Goal: Task Accomplishment & Management: Use online tool/utility

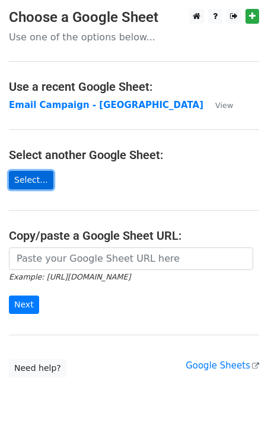
click at [26, 177] on link "Select..." at bounding box center [31, 180] width 44 height 18
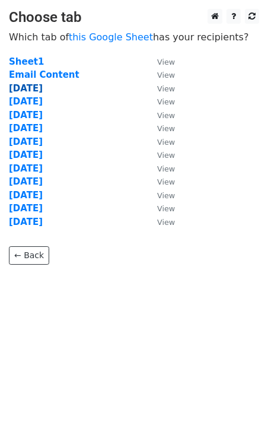
click at [28, 90] on strong "[DATE]" at bounding box center [26, 88] width 34 height 11
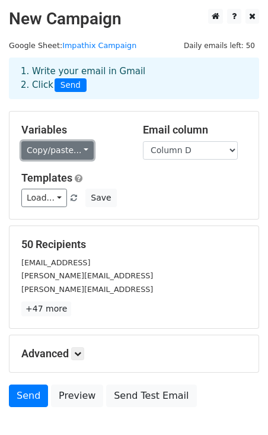
click at [67, 154] on link "Copy/paste..." at bounding box center [57, 150] width 72 height 18
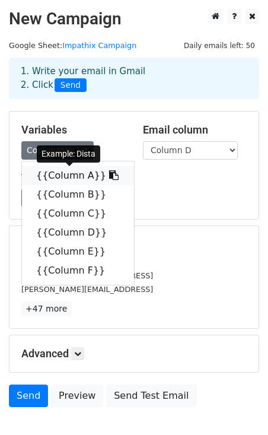
click at [83, 175] on link "{{Column A}}" at bounding box center [78, 175] width 112 height 19
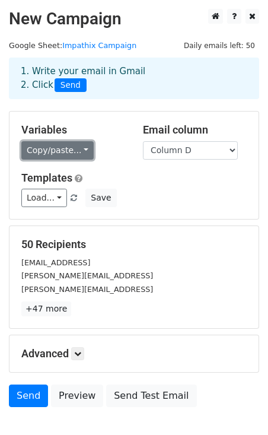
click at [72, 151] on link "Copy/paste..." at bounding box center [57, 150] width 72 height 18
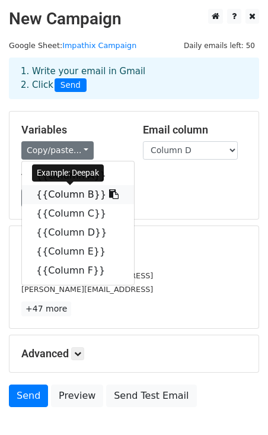
click at [109, 194] on icon at bounding box center [113, 193] width 9 height 9
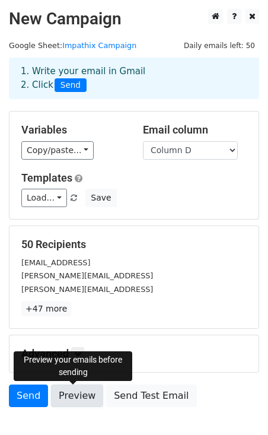
click at [68, 392] on link "Preview" at bounding box center [77, 395] width 52 height 23
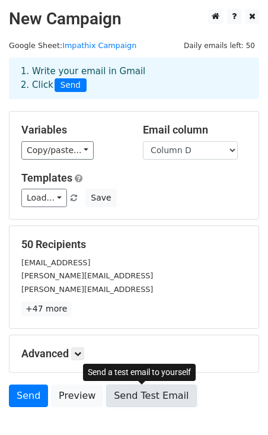
click at [145, 397] on link "Send Test Email" at bounding box center [151, 395] width 90 height 23
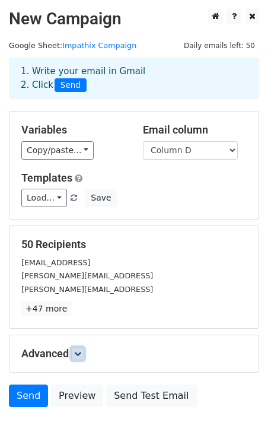
click at [77, 351] on icon at bounding box center [77, 353] width 7 height 7
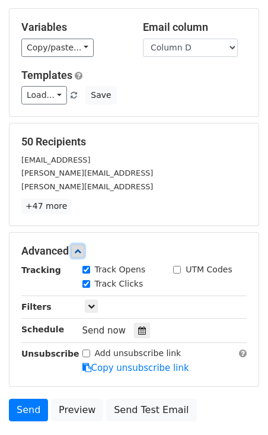
scroll to position [190, 0]
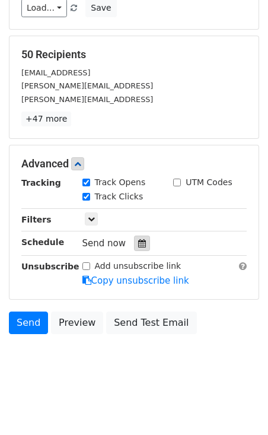
click at [138, 245] on icon at bounding box center [142, 243] width 8 height 8
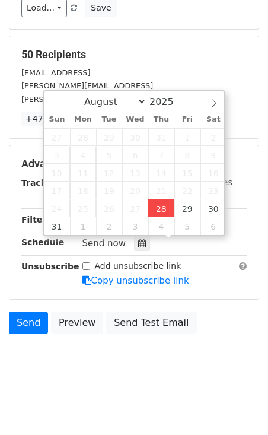
type input "2025-08-28 12:27"
type input "27"
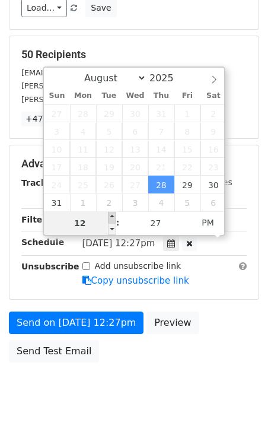
type input "2025-08-28 13:27"
type input "01"
click at [110, 217] on span at bounding box center [112, 217] width 8 height 12
type input "2025-08-28 14:27"
type input "02"
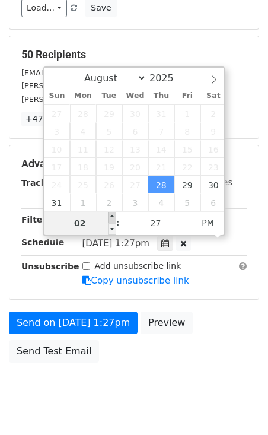
click at [110, 217] on div "August September October November December 2025 Sun Mon Tue Wed Thu Fri Sat 27 …" at bounding box center [134, 151] width 183 height 170
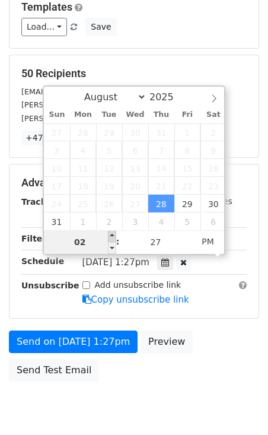
type input "2025-09-02 14:27"
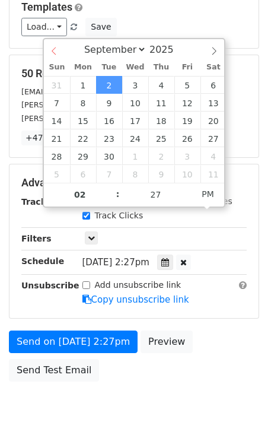
select select "7"
click at [55, 47] on div "August September October November December 2025" at bounding box center [134, 49] width 180 height 20
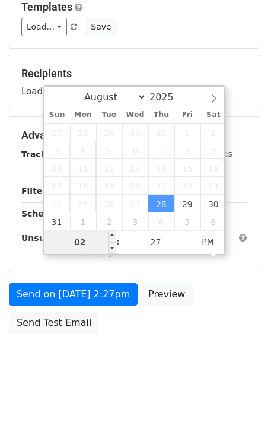
type input "2025-08-28 15:27"
type input "03"
type input "2025-08-28 16:27"
type input "04"
type input "2025-08-28 17:27"
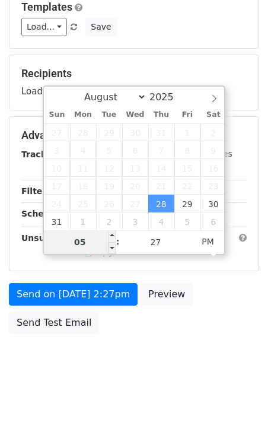
type input "06"
type input "2025-08-28 19:27"
type input "07"
type input "2025-08-28 20:27"
type input "08"
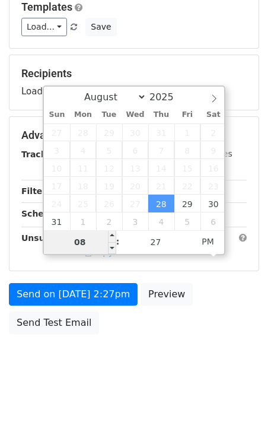
type input "2025-08-28 21:27"
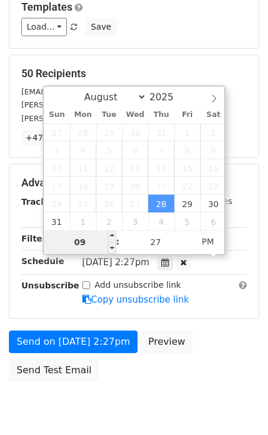
type input "10"
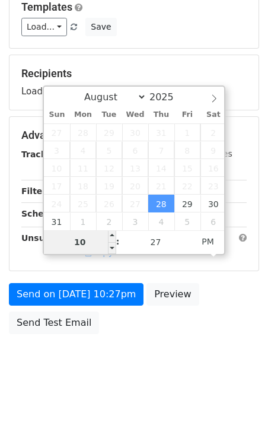
type input "2025-08-28 21:27"
type input "09"
type input "2025-08-28 20:27"
type input "08"
type input "2025-08-28 19:27"
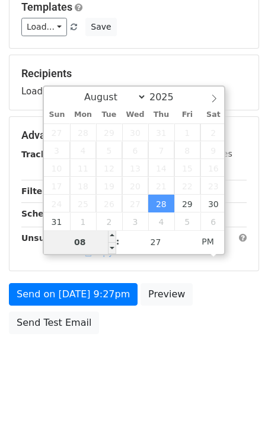
type input "07"
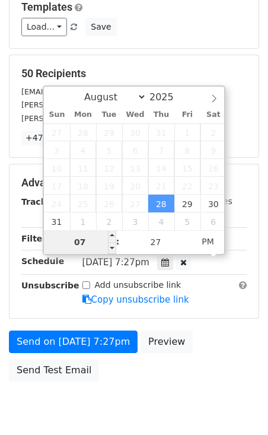
type input "2025-08-28 18:27"
type input "06"
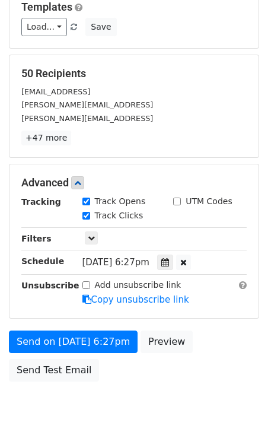
click at [260, 166] on main "New Campaign Daily emails left: 50 Google Sheet: Impathix Campaign 1. Write you…" at bounding box center [134, 112] width 268 height 549
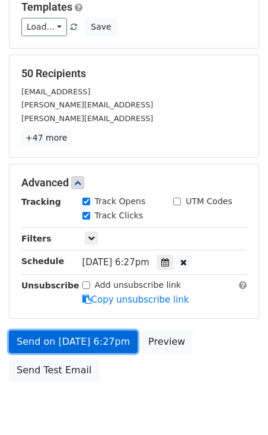
click at [84, 340] on link "Send on Aug 28 at 6:27pm" at bounding box center [73, 341] width 129 height 23
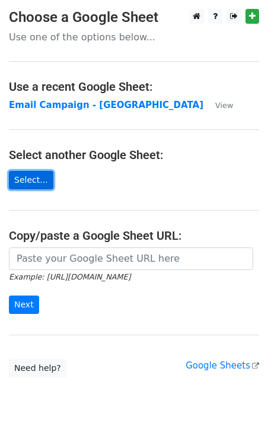
click at [29, 183] on link "Select..." at bounding box center [31, 180] width 44 height 18
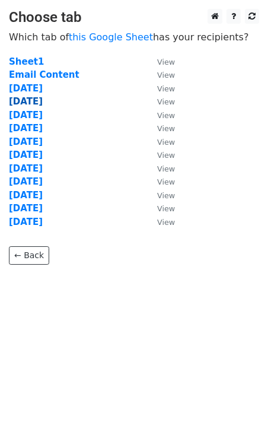
click at [25, 103] on strong "29 Aug" at bounding box center [26, 101] width 34 height 11
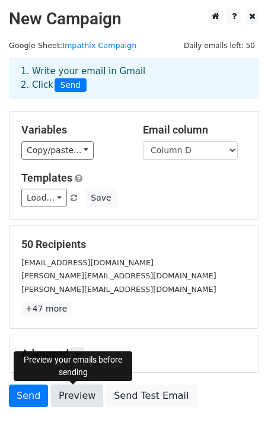
click at [75, 390] on link "Preview" at bounding box center [77, 395] width 52 height 23
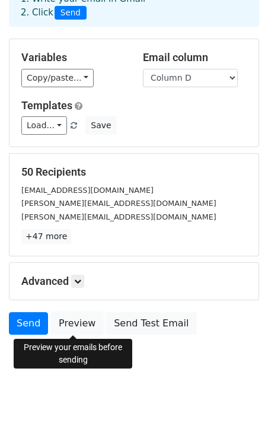
scroll to position [74, 0]
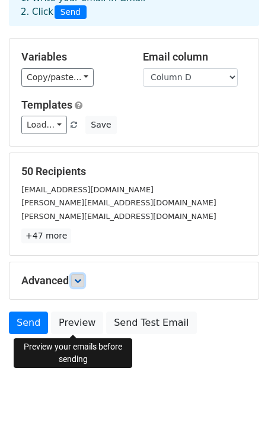
click at [75, 278] on link at bounding box center [77, 280] width 13 height 13
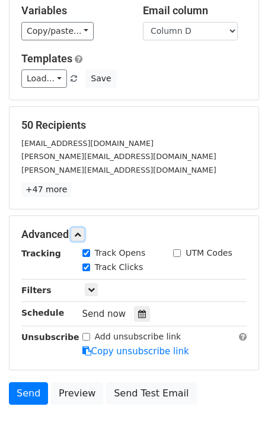
scroll to position [142, 0]
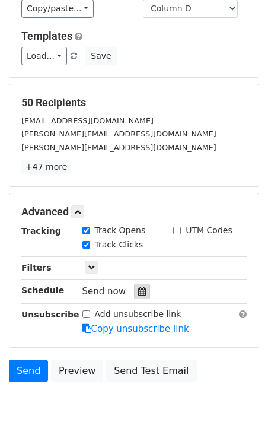
click at [138, 292] on icon at bounding box center [142, 291] width 8 height 8
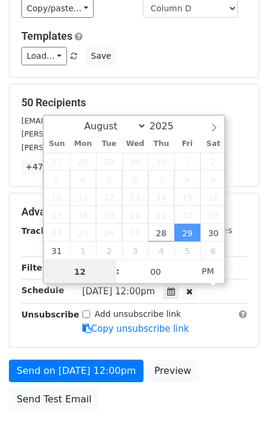
scroll to position [1, 0]
type input "2025-08-29 13:00"
type input "01"
type input "2025-08-29 14:00"
type input "02"
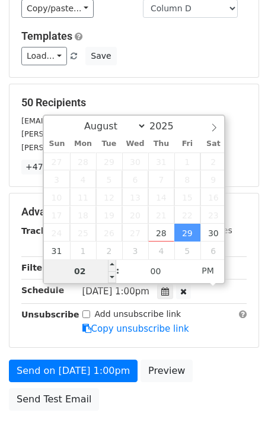
type input "2025-08-29 15:00"
type input "03"
type input "2025-08-29 16:00"
type input "04"
type input "2025-08-29 17:00"
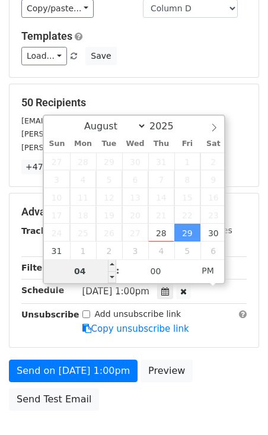
type input "05"
type input "2025-08-29 18:00"
type input "06"
type input "2025-08-29 19:00"
type input "07"
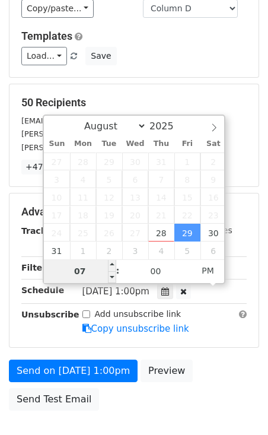
type input "2025-08-29 20:00"
type input "08"
type input "2025-08-29 21:00"
type input "09"
type input "2025-08-29 22:00"
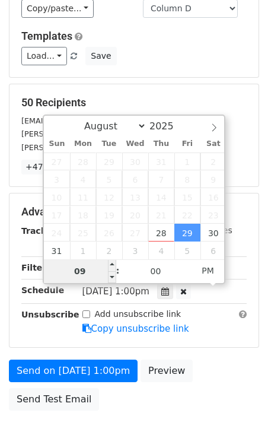
type input "10"
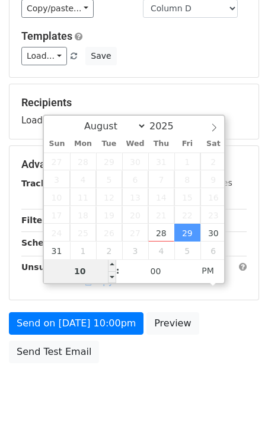
type input "2025-08-29 21:00"
type input "09"
type input "2025-08-29 20:00"
type input "08"
type input "2025-08-29 19:00"
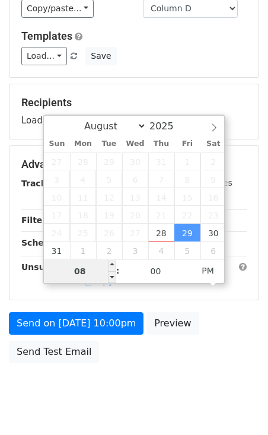
type input "07"
type input "2025-08-29 18:00"
type input "06"
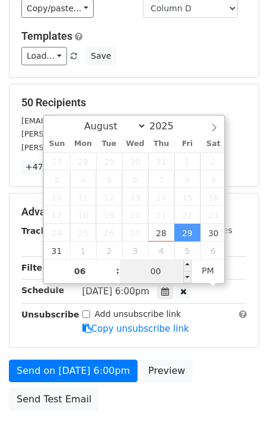
click at [152, 271] on input "00" at bounding box center [156, 271] width 72 height 24
type input "2025-08-29 18:05"
type input "05"
type input "2025-08-29 18:10"
type input "10"
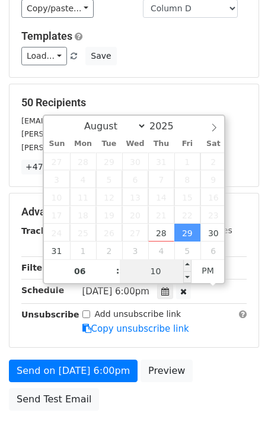
type input "2025-08-29 18:15"
type input "15"
type input "2025-08-29 18:20"
type input "20"
type input "2025-08-29 18:25"
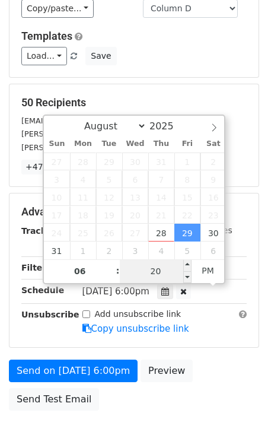
type input "25"
type input "2025-08-29 18:30"
type input "30"
type input "2025-08-29 18:35"
type input "35"
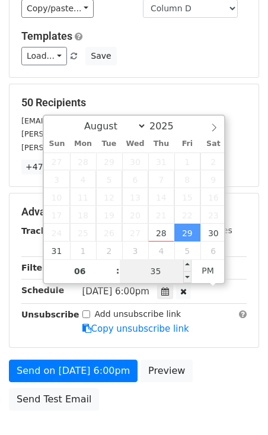
type input "2025-08-29 18:40"
type input "40"
type input "2025-08-29 18:45"
type input "45"
type input "2025-08-29 18:50"
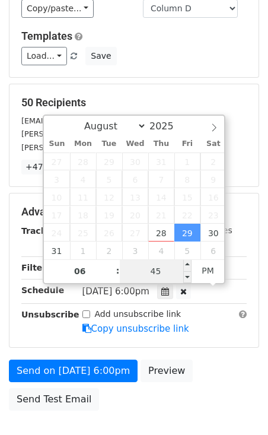
type input "50"
type input "2025-08-29 18:55"
type input "55"
type input "2025-08-29 19:00"
type input "07"
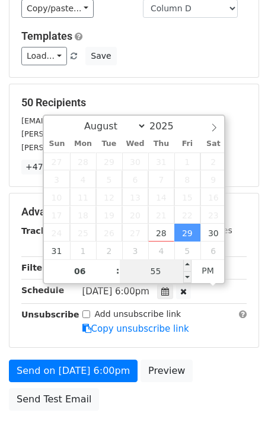
type input "00"
type input "2025-08-29 19:05"
type input "05"
type input "2025-08-29 19:10"
type input "10"
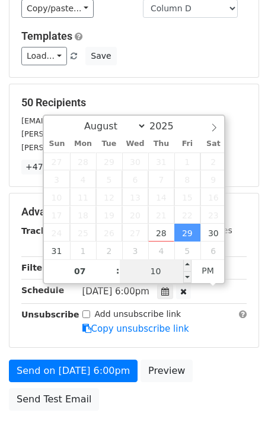
type input "2025-08-29 19:15"
type input "15"
type input "2025-08-29 19:20"
type input "20"
type input "2025-08-29 19:25"
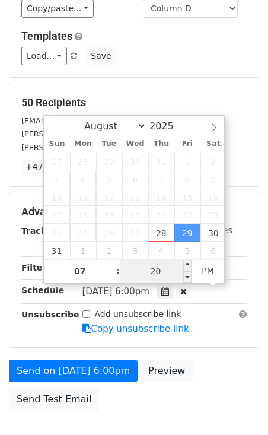
type input "25"
type input "2025-08-29 19:30"
type input "30"
type input "2025-08-29 19:25"
type input "25"
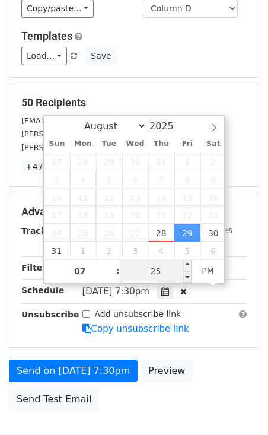
type input "2025-08-29 19:20"
type input "20"
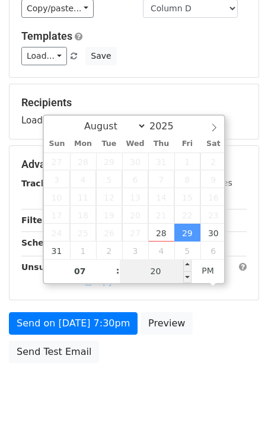
type input "2025-08-29 19:15"
type input "15"
type input "2025-08-29 19:10"
type input "10"
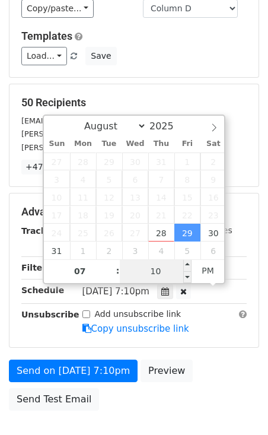
type input "2025-08-29 19:05"
type input "05"
type input "2025-08-29 19:00"
type input "00"
type input "2025-08-29 18:55"
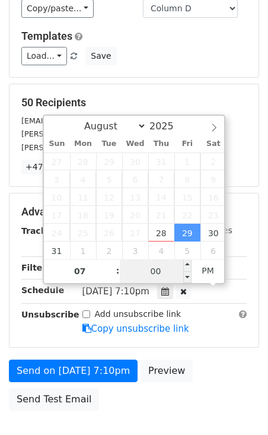
type input "06"
type input "55"
type input "2025-08-29 18:50"
type input "50"
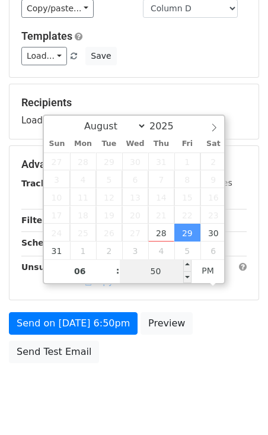
type input "2025-08-29 18:45"
type input "45"
type input "2025-08-29 18:40"
type input "40"
type input "2025-08-29 18:35"
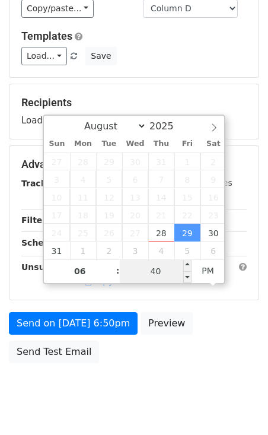
type input "35"
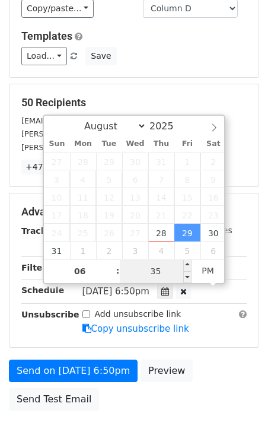
type input "2025-08-29 18:30"
type input "30"
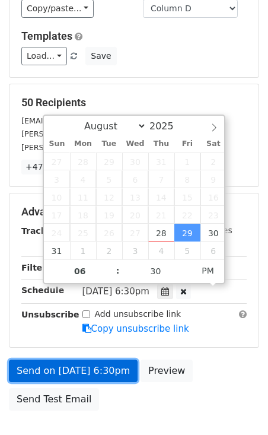
click at [106, 370] on link "Send on Aug 29 at 6:30pm" at bounding box center [73, 371] width 129 height 23
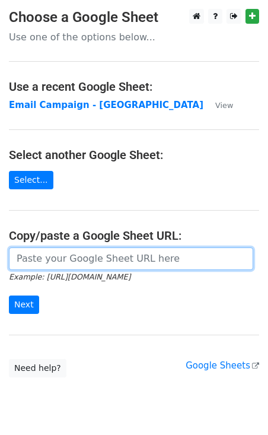
click at [37, 259] on input "url" at bounding box center [131, 258] width 244 height 23
paste input "https://docs.google.com/spreadsheets/d/1jM6PuRxV6nQ_5he9lq9BGLF9IKtNCIxlVILsCaK…"
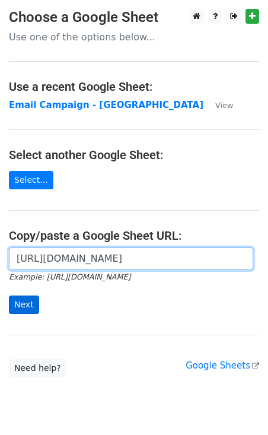
type input "https://docs.google.com/spreadsheets/d/1jM6PuRxV6nQ_5he9lq9BGLF9IKtNCIxlVILsCaK…"
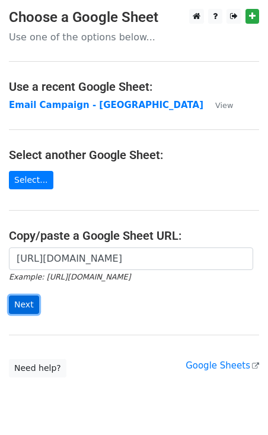
click at [26, 307] on input "Next" at bounding box center [24, 304] width 30 height 18
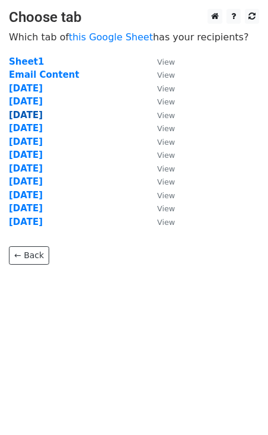
click at [22, 117] on strong "[DATE]" at bounding box center [26, 115] width 34 height 11
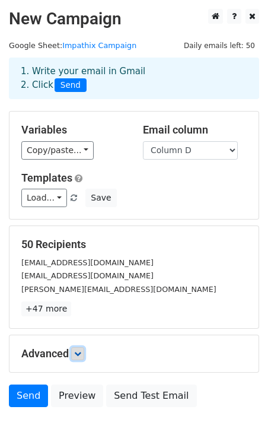
click at [78, 351] on icon at bounding box center [77, 353] width 7 height 7
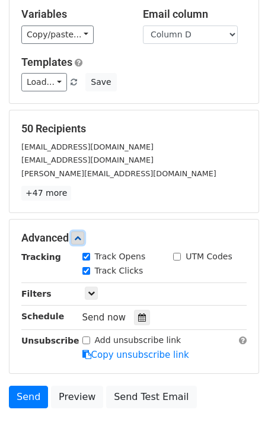
scroll to position [116, 0]
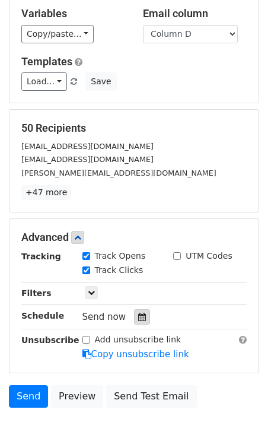
click at [138, 319] on icon at bounding box center [142, 317] width 8 height 8
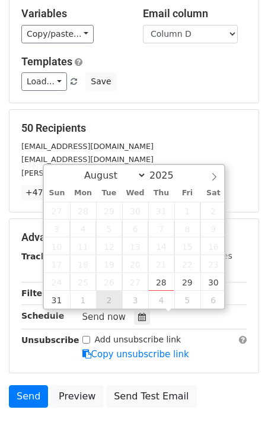
type input "[DATE] 12:00"
select select "8"
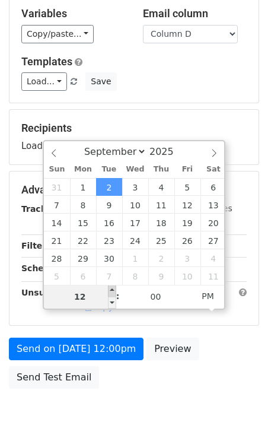
type input "[DATE] 13:00"
type input "01"
click at [115, 292] on span at bounding box center [112, 291] width 8 height 12
type input "[DATE] 14:00"
type input "02"
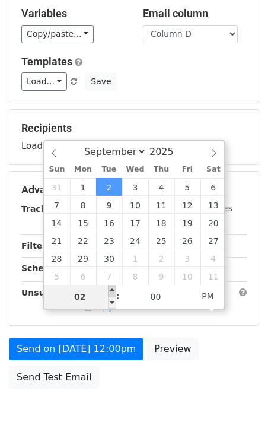
click at [115, 292] on span at bounding box center [112, 291] width 8 height 12
type input "[DATE] 15:00"
type input "03"
click at [115, 292] on span at bounding box center [112, 291] width 8 height 12
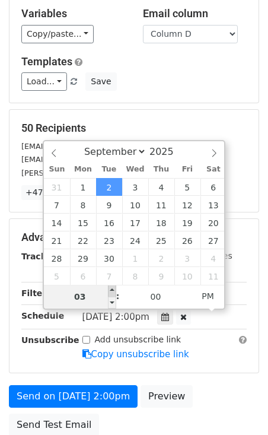
type input "2025-09-02 16:00"
type input "04"
click at [115, 292] on span at bounding box center [112, 291] width 8 height 12
type input "2025-09-02 17:00"
type input "05"
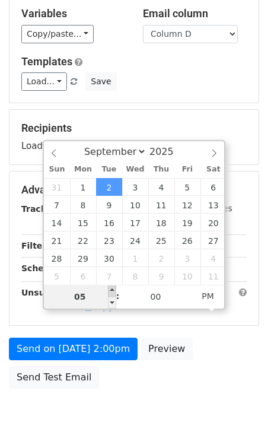
click at [115, 292] on span at bounding box center [112, 291] width 8 height 12
type input "2025-09-02 18:00"
type input "06"
click at [115, 292] on span at bounding box center [112, 291] width 8 height 12
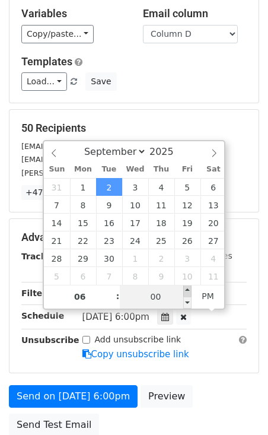
type input "2025-09-02 18:05"
type input "05"
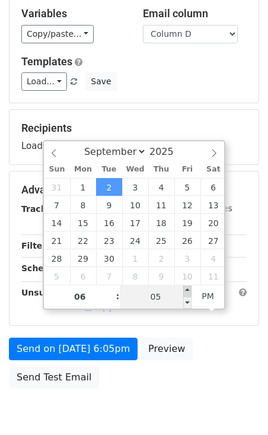
click at [185, 288] on span at bounding box center [187, 291] width 8 height 12
type input "2025-09-02 18:10"
type input "10"
click at [185, 288] on span at bounding box center [187, 291] width 8 height 12
type input "2025-09-02 18:15"
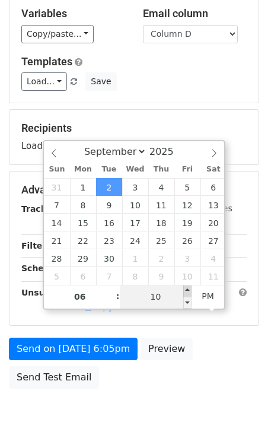
type input "15"
click at [185, 288] on span at bounding box center [187, 291] width 8 height 12
type input "2025-09-02 18:20"
type input "20"
click at [185, 288] on span at bounding box center [187, 291] width 8 height 12
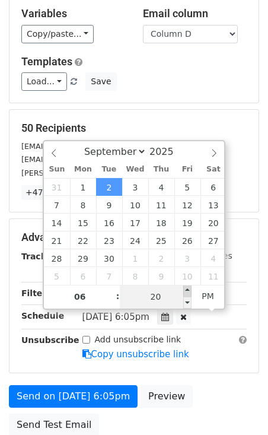
type input "2025-09-02 18:25"
type input "25"
click at [185, 288] on span at bounding box center [187, 291] width 8 height 12
type input "2025-09-02 18:30"
type input "30"
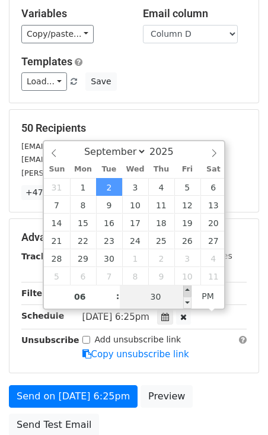
click at [185, 288] on span at bounding box center [187, 291] width 8 height 12
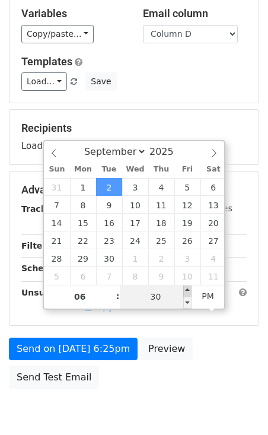
type input "2025-09-02 18:35"
type input "35"
click at [185, 288] on span at bounding box center [187, 291] width 8 height 12
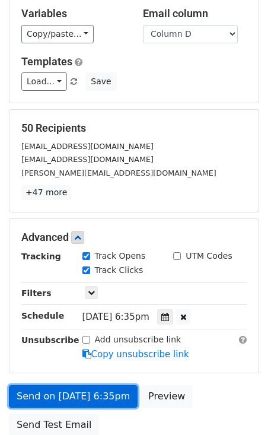
click at [76, 397] on link "Send on Sep 2 at 6:35pm" at bounding box center [73, 396] width 129 height 23
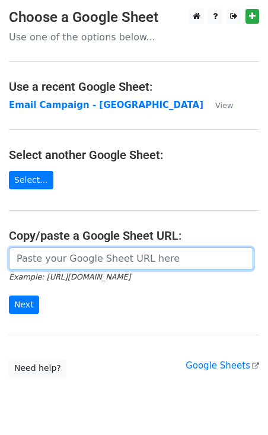
click at [56, 257] on input "url" at bounding box center [131, 258] width 244 height 23
paste input "[URL][DOMAIN_NAME]"
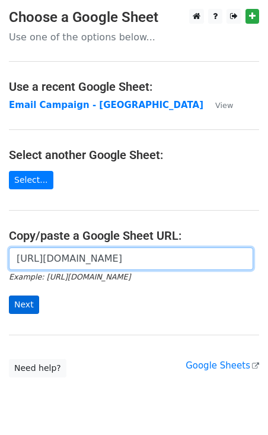
type input "[URL][DOMAIN_NAME]"
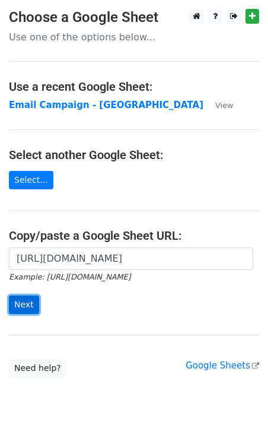
scroll to position [0, 0]
click at [30, 306] on input "Next" at bounding box center [24, 304] width 30 height 18
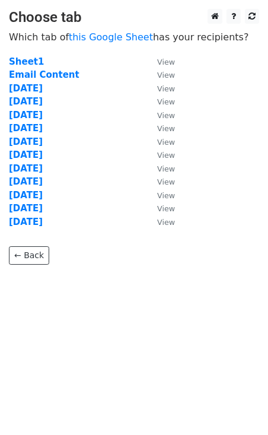
click at [21, 133] on td "3 Sep" at bounding box center [77, 129] width 136 height 14
click at [21, 129] on strong "3 Sep" at bounding box center [26, 128] width 34 height 11
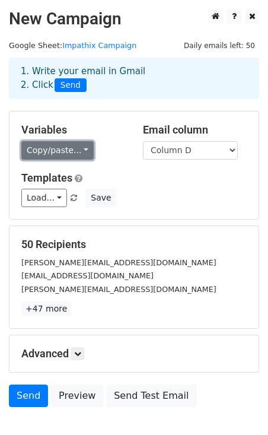
click at [65, 148] on link "Copy/paste..." at bounding box center [57, 150] width 72 height 18
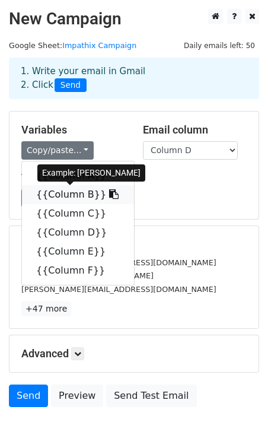
click at [81, 194] on link "{{Column B}}" at bounding box center [78, 194] width 112 height 19
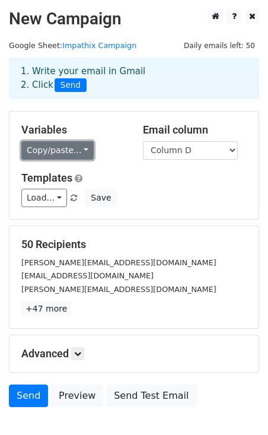
click at [58, 155] on link "Copy/paste..." at bounding box center [57, 150] width 72 height 18
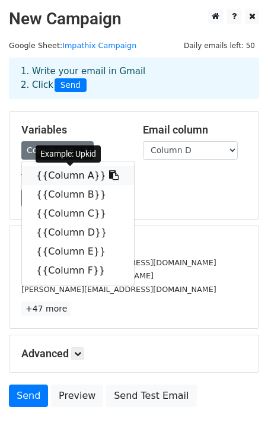
click at [62, 174] on link "{{Column A}}" at bounding box center [78, 175] width 112 height 19
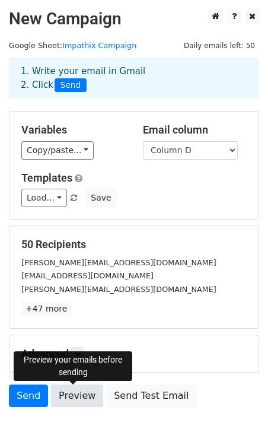
click at [67, 389] on link "Preview" at bounding box center [77, 395] width 52 height 23
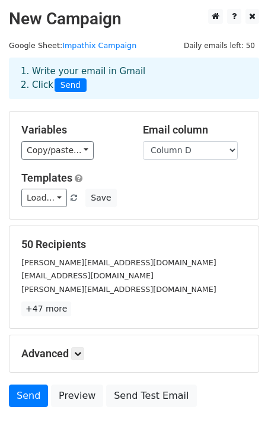
click at [186, 252] on div "50 Recipients tyler@joinupkid.com drew@joinupkid.com kristina@unpacking.co +47 …" at bounding box center [133, 277] width 225 height 78
click at [79, 357] on icon at bounding box center [77, 353] width 7 height 7
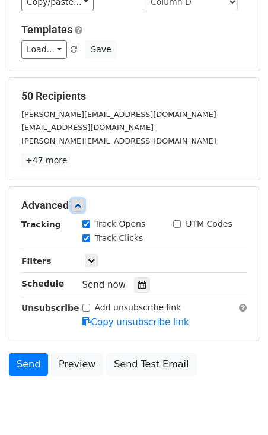
scroll to position [187, 0]
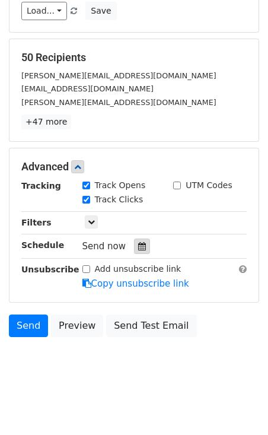
click at [138, 245] on icon at bounding box center [142, 246] width 8 height 8
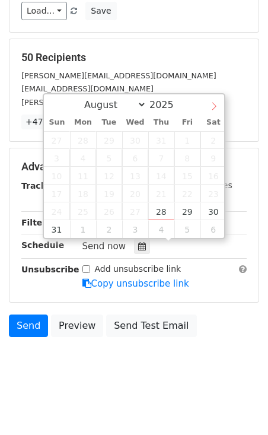
select select "8"
click at [212, 108] on icon at bounding box center [214, 106] width 8 height 8
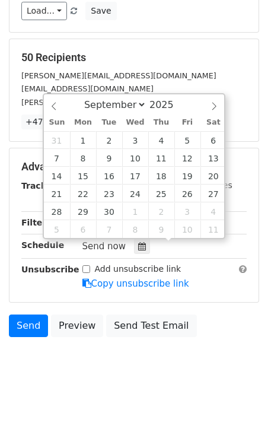
click at [212, 255] on div "Tracking Track Opens UTM Codes Track Clicks Filters Only include spreadsheet ro…" at bounding box center [133, 234] width 225 height 111
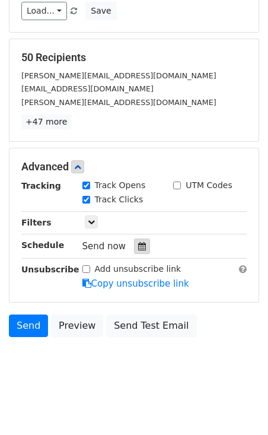
click at [140, 247] on icon at bounding box center [142, 246] width 8 height 8
click at [226, 263] on div "Add unsubscribe link Copy unsubscribe link" at bounding box center [165, 276] width 183 height 27
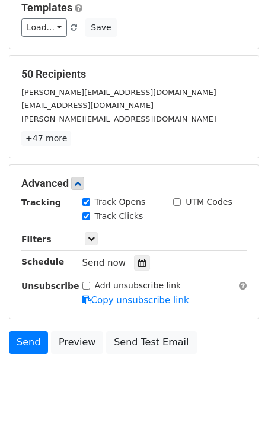
scroll to position [190, 0]
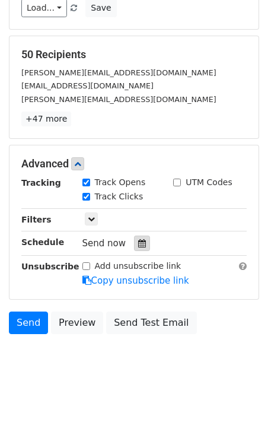
click at [134, 247] on div at bounding box center [142, 243] width 16 height 15
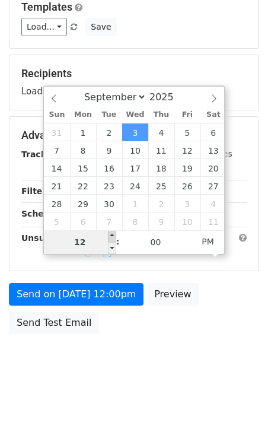
scroll to position [171, 0]
type input "2025-09-03 13:00"
type input "01"
click at [112, 235] on span at bounding box center [112, 236] width 8 height 12
type input "2025-09-03 14:00"
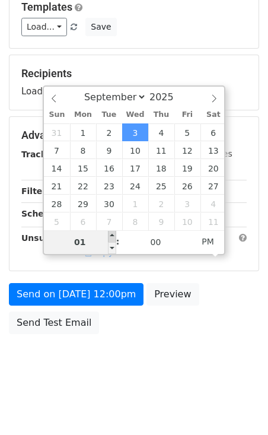
type input "02"
click at [112, 235] on span at bounding box center [112, 236] width 8 height 12
type input "2025-09-03 15:00"
type input "03"
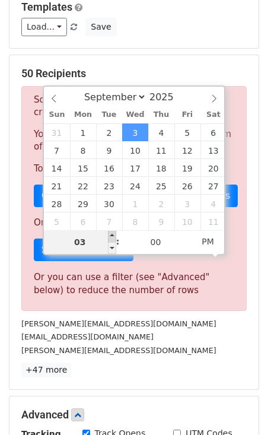
click at [112, 235] on span at bounding box center [112, 236] width 8 height 12
type input "2025-09-03 16:00"
type input "04"
click at [112, 235] on span at bounding box center [112, 236] width 8 height 12
type input "2025-09-03 17:00"
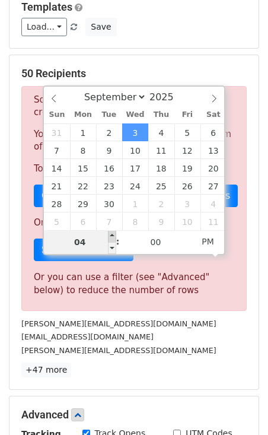
type input "05"
click at [112, 235] on span at bounding box center [112, 236] width 8 height 12
type input "2025-09-03 18:00"
type input "06"
click at [112, 235] on span at bounding box center [112, 236] width 8 height 12
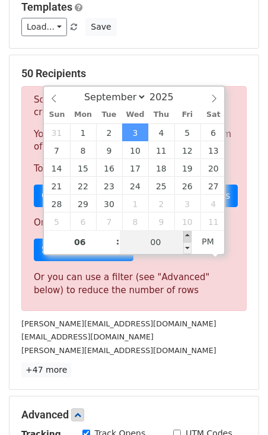
type input "2025-09-03 18:05"
type input "05"
click at [186, 234] on span at bounding box center [187, 236] width 8 height 12
type input "2025-09-03 18:10"
type input "10"
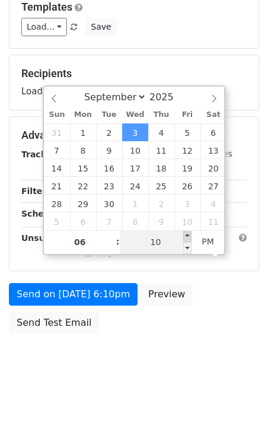
click at [186, 234] on span at bounding box center [187, 236] width 8 height 12
type input "2025-09-03 18:15"
type input "15"
click at [186, 234] on span at bounding box center [187, 236] width 8 height 12
type input "2025-09-03 18:20"
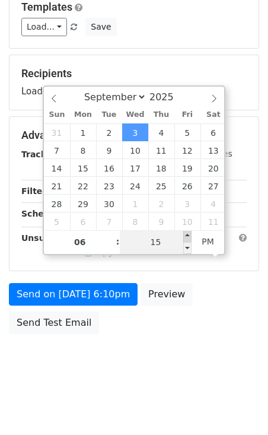
type input "20"
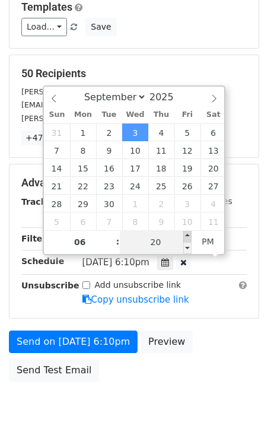
click at [186, 234] on span at bounding box center [187, 236] width 8 height 12
type input "2025-09-03 18:25"
type input "25"
click at [186, 234] on span at bounding box center [187, 236] width 8 height 12
type input "2025-09-03 18:30"
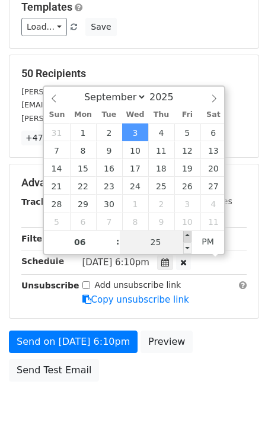
type input "30"
click at [186, 234] on span at bounding box center [187, 236] width 8 height 12
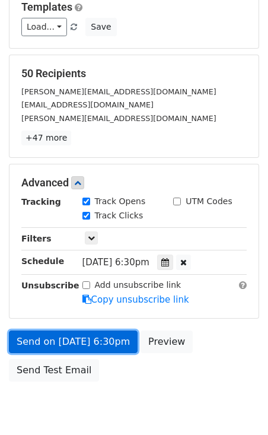
click at [60, 348] on link "Send on Sep 3 at 6:30pm" at bounding box center [73, 341] width 129 height 23
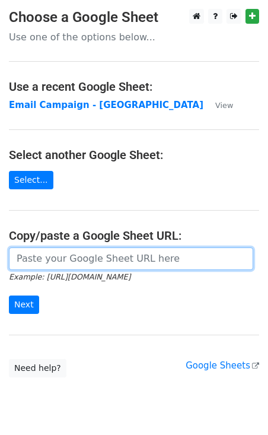
click at [51, 256] on input "url" at bounding box center [131, 258] width 244 height 23
paste input "https://docs.google.com/spreadsheets/d/1jM6PuRxV6nQ_5he9lq9BGLF9IKtNCIxlVILsCaK…"
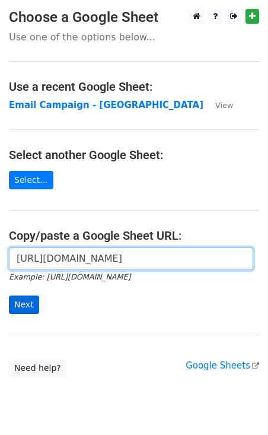
type input "https://docs.google.com/spreadsheets/d/1jM6PuRxV6nQ_5he9lq9BGLF9IKtNCIxlVILsCaK…"
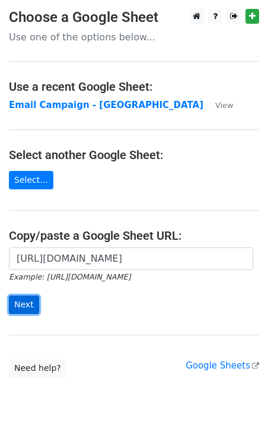
scroll to position [0, 0]
click at [15, 306] on input "Next" at bounding box center [24, 304] width 30 height 18
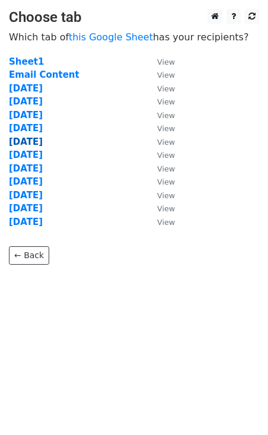
click at [20, 141] on strong "[DATE]" at bounding box center [26, 141] width 34 height 11
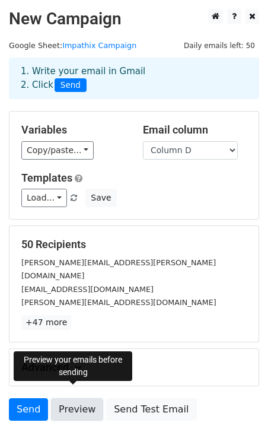
click at [80, 398] on link "Preview" at bounding box center [77, 409] width 52 height 23
click at [120, 428] on body "New Campaign Daily emails left: 50 Google Sheet: Impathix Campaign 1. Write you…" at bounding box center [134, 241] width 268 height 465
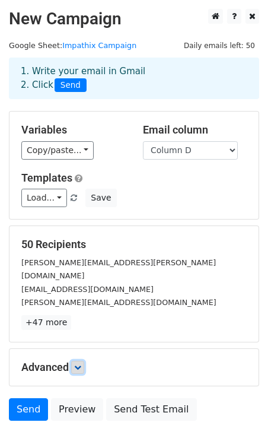
click at [81, 364] on icon at bounding box center [77, 367] width 7 height 7
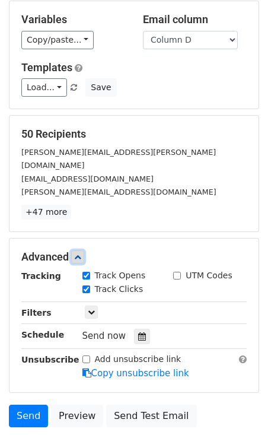
scroll to position [148, 0]
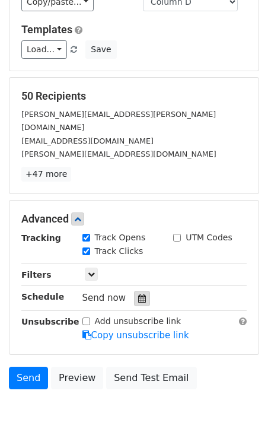
click at [138, 294] on icon at bounding box center [142, 298] width 8 height 8
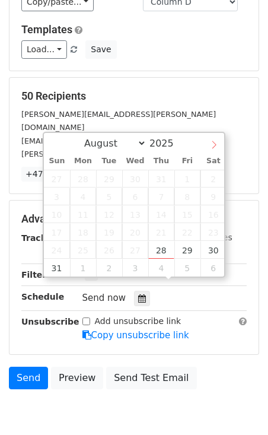
select select "8"
click at [211, 144] on icon at bounding box center [214, 145] width 8 height 8
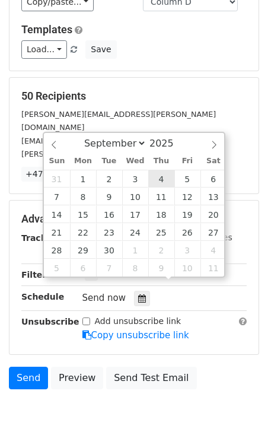
type input "[DATE] 12:00"
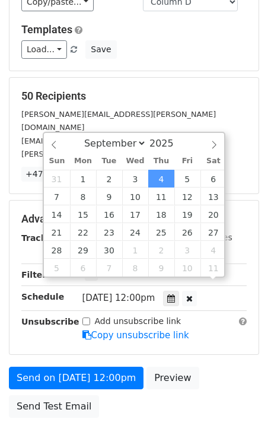
scroll to position [1, 0]
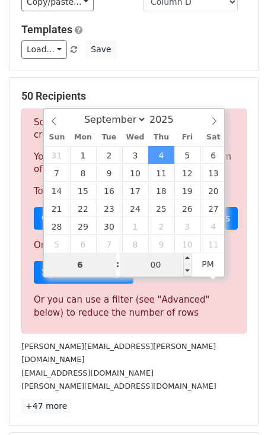
type input "6"
type input "[DATE] 18:00"
type input "06"
click at [143, 268] on input "00" at bounding box center [156, 265] width 72 height 24
type input "30"
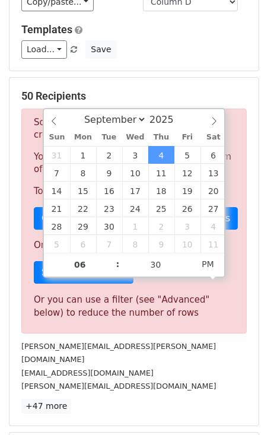
type input "[DATE] 18:30"
click at [160, 327] on div "Sorry, you don't have enough daily email credits to send these emails. Your cur…" at bounding box center [133, 221] width 225 height 225
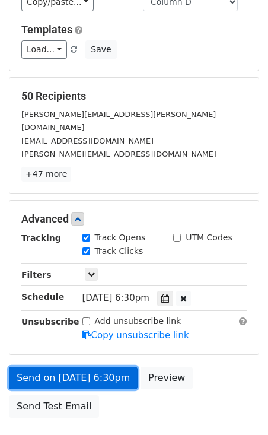
click at [77, 367] on link "Send on [DATE] 6:30pm" at bounding box center [73, 378] width 129 height 23
